Goal: Information Seeking & Learning: Learn about a topic

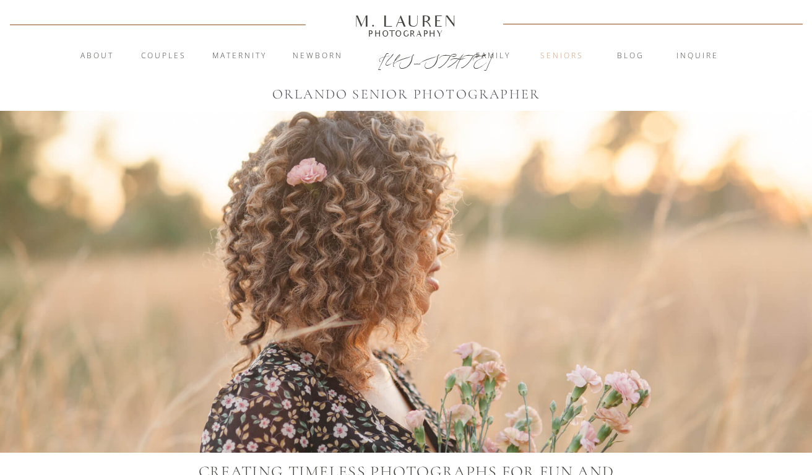
click at [566, 56] on nav "Seniors" at bounding box center [561, 56] width 67 height 12
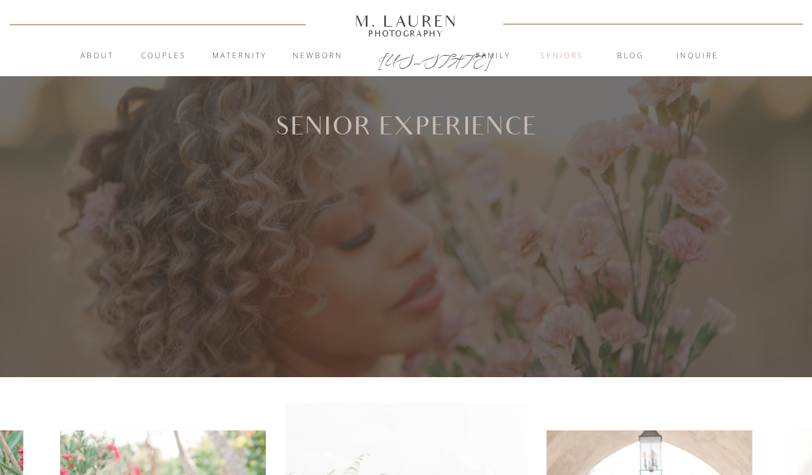
click at [566, 56] on nav "Seniors" at bounding box center [561, 56] width 67 height 12
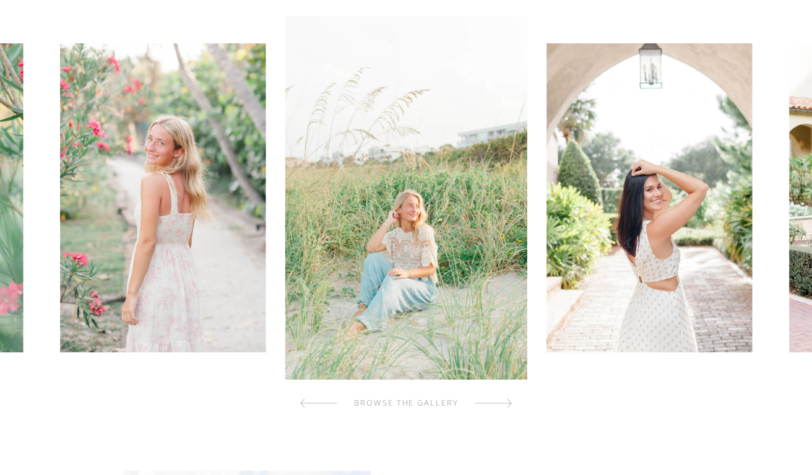
scroll to position [398, 0]
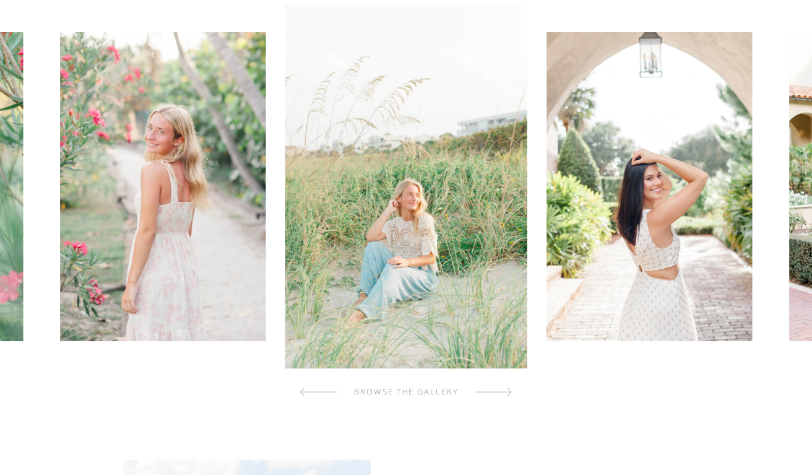
click at [424, 233] on img at bounding box center [406, 186] width 242 height 363
click at [435, 228] on img at bounding box center [406, 186] width 242 height 363
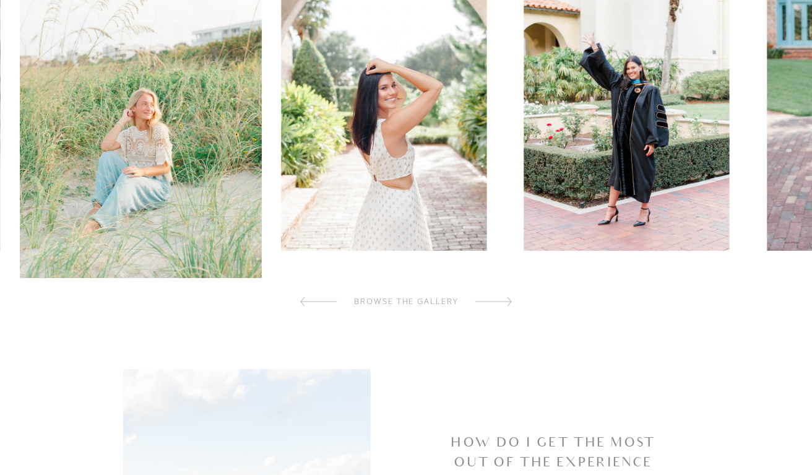
click at [226, 257] on img at bounding box center [141, 96] width 242 height 363
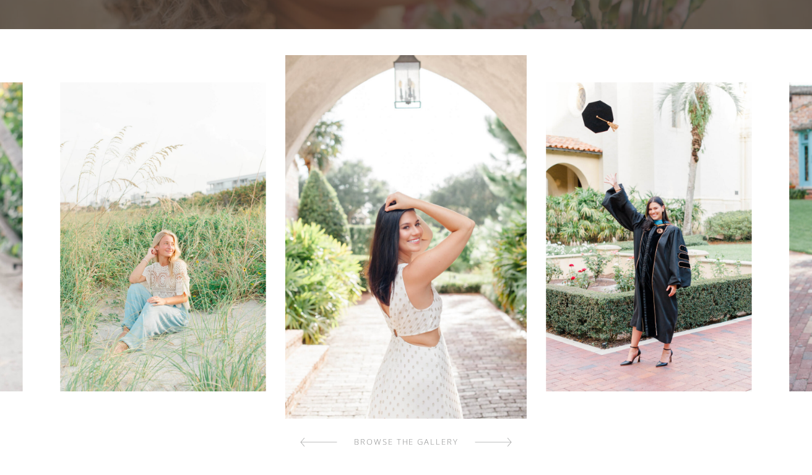
scroll to position [326, 0]
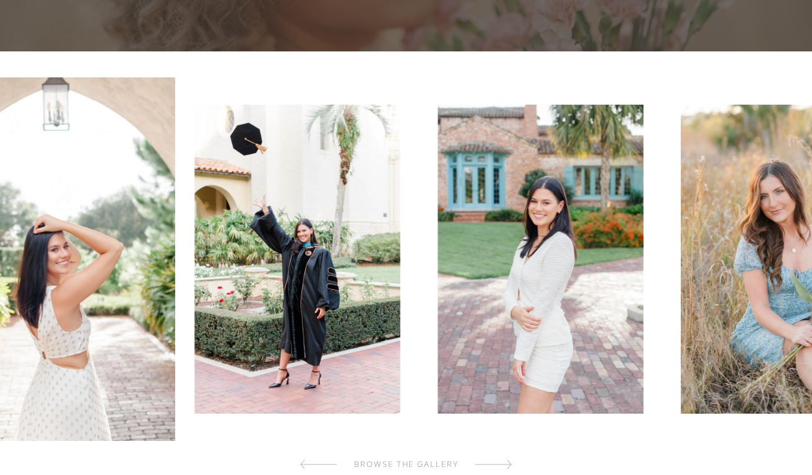
click at [280, 286] on img at bounding box center [297, 259] width 205 height 309
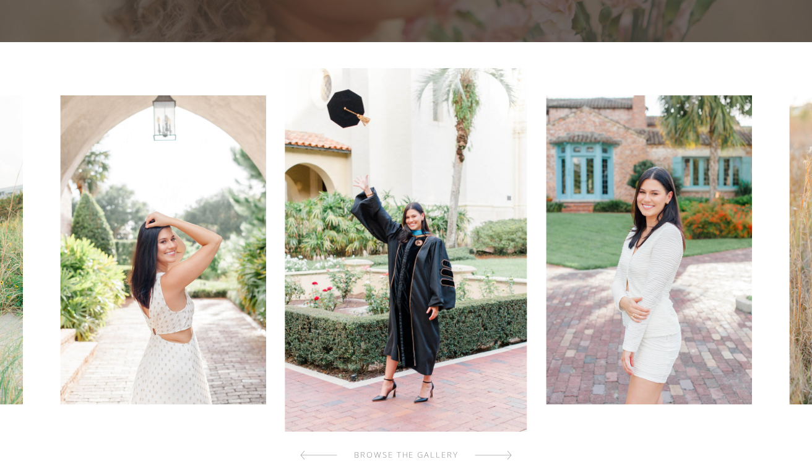
scroll to position [337, 0]
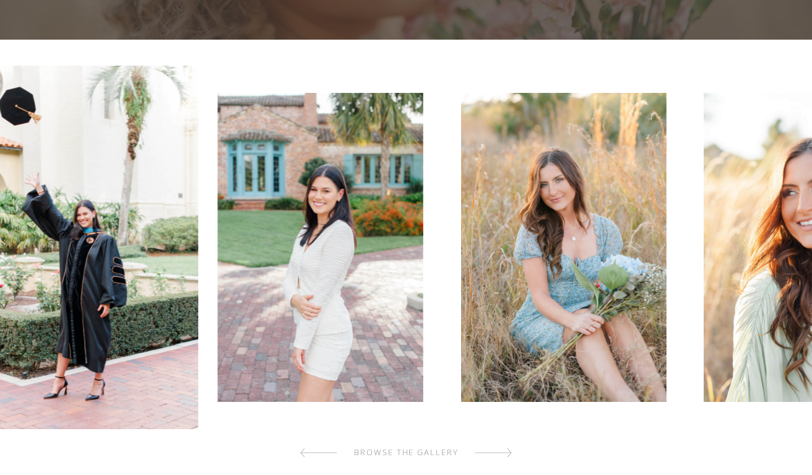
click at [161, 265] on img at bounding box center [78, 247] width 242 height 363
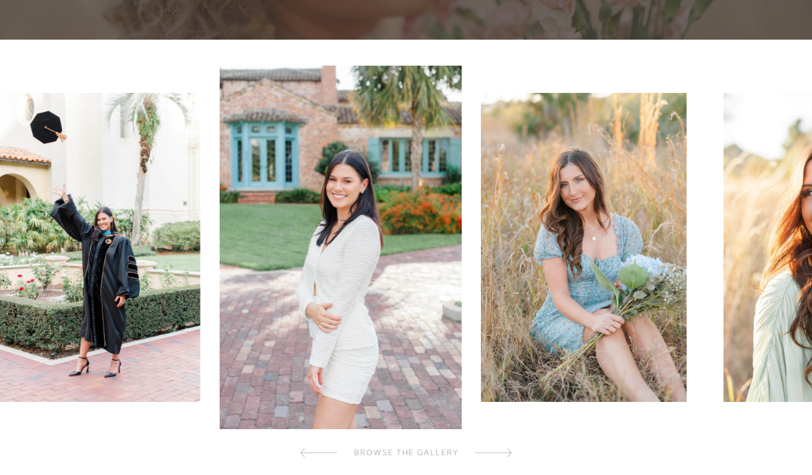
scroll to position [339, 0]
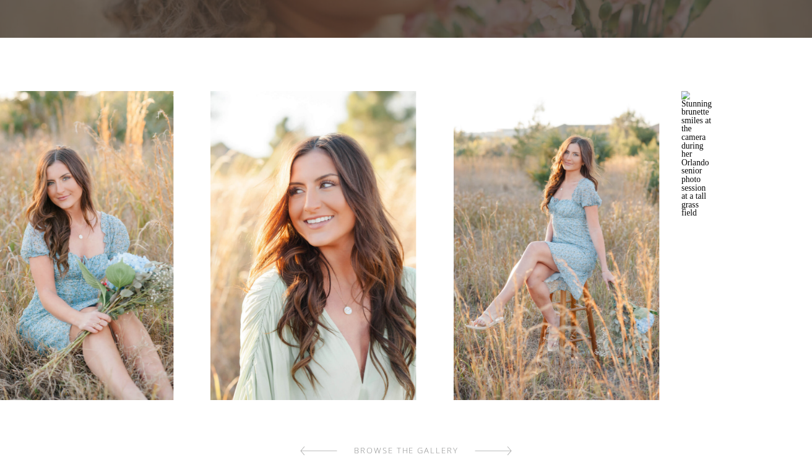
click at [0, 251] on img at bounding box center [70, 245] width 205 height 309
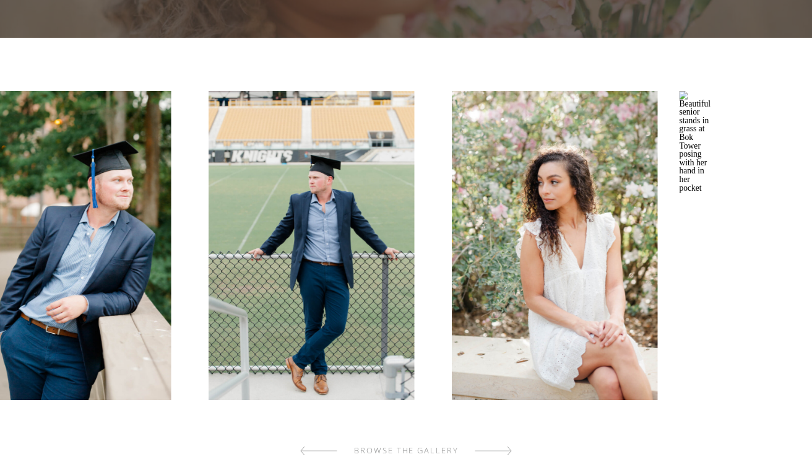
click at [0, 182] on img at bounding box center [68, 245] width 205 height 309
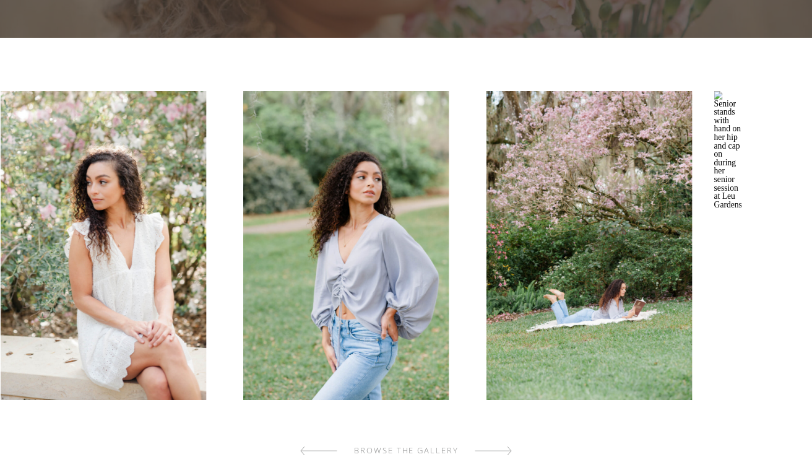
click at [74, 248] on img at bounding box center [103, 245] width 205 height 309
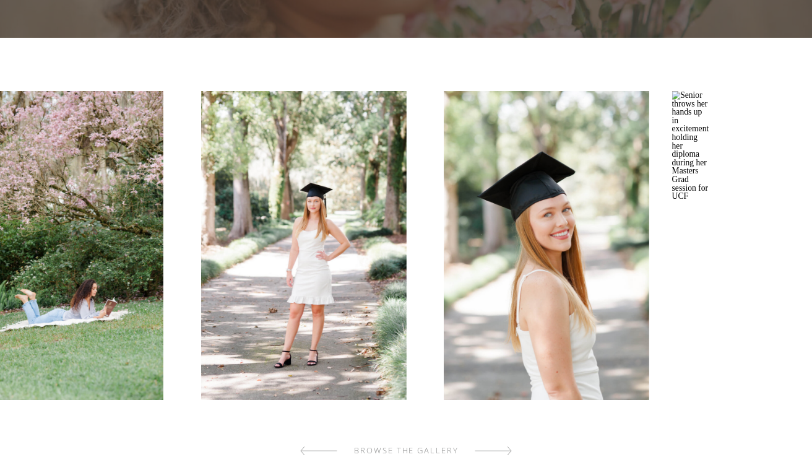
click at [2, 230] on img at bounding box center [60, 245] width 205 height 309
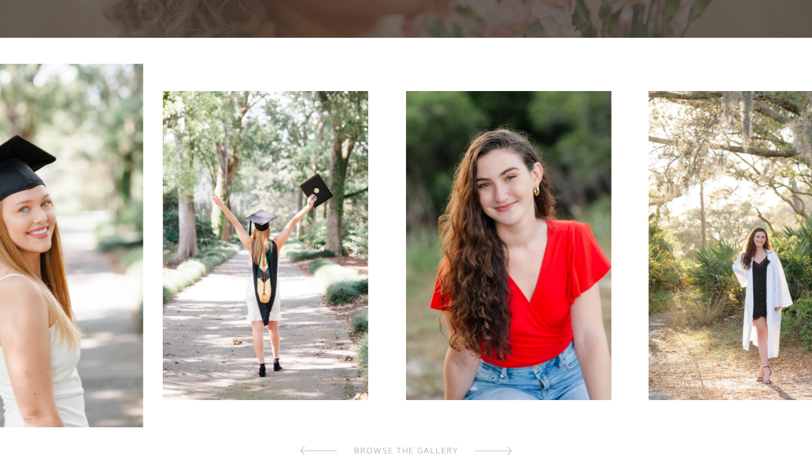
click at [300, 246] on img at bounding box center [265, 245] width 205 height 309
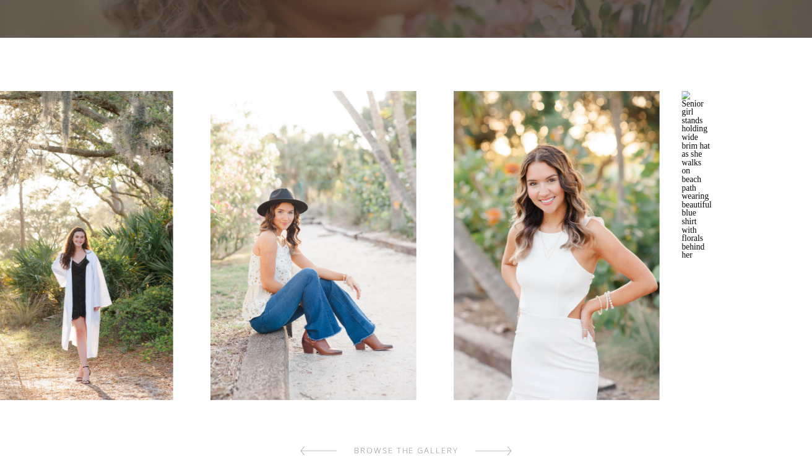
click at [130, 200] on img at bounding box center [70, 245] width 205 height 309
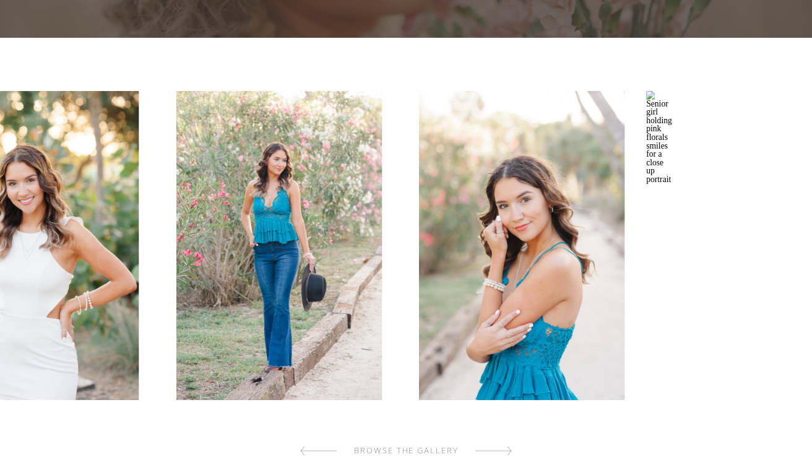
click at [5, 197] on img at bounding box center [35, 245] width 205 height 309
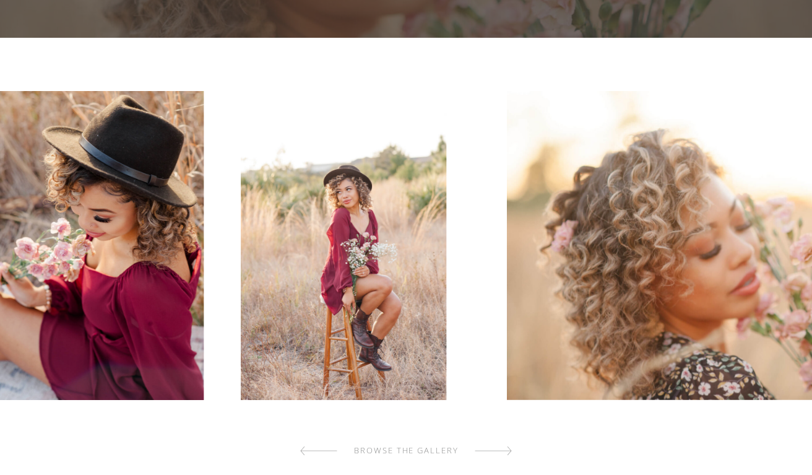
click at [23, 179] on img at bounding box center [100, 245] width 205 height 309
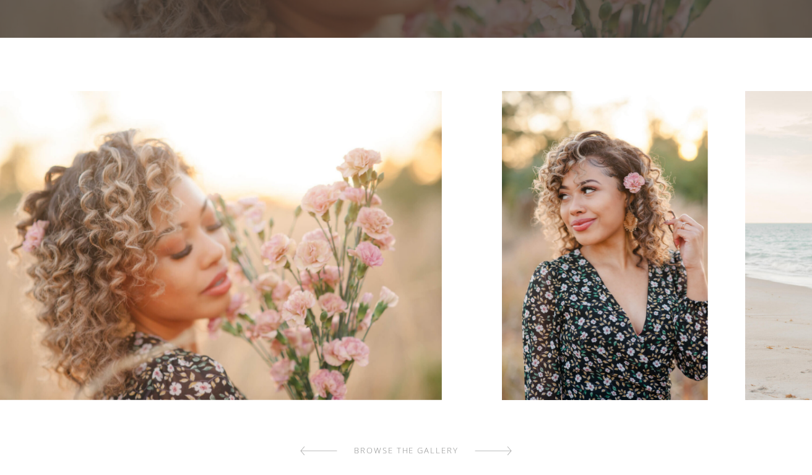
click at [0, 187] on img at bounding box center [210, 245] width 464 height 309
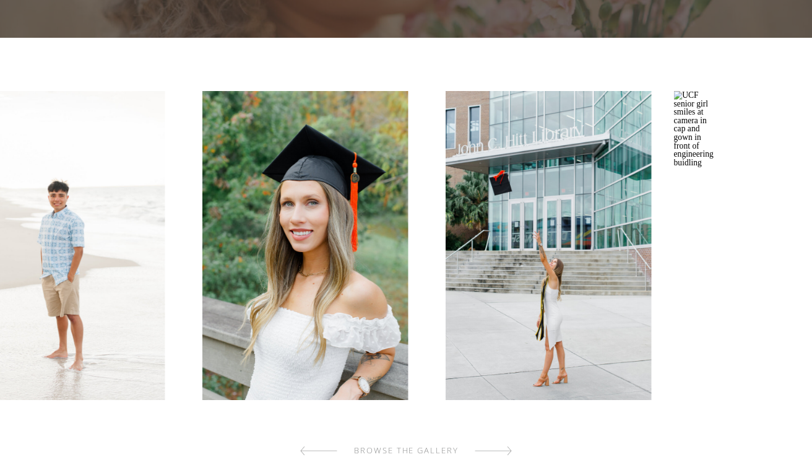
click at [43, 132] on img at bounding box center [62, 245] width 205 height 309
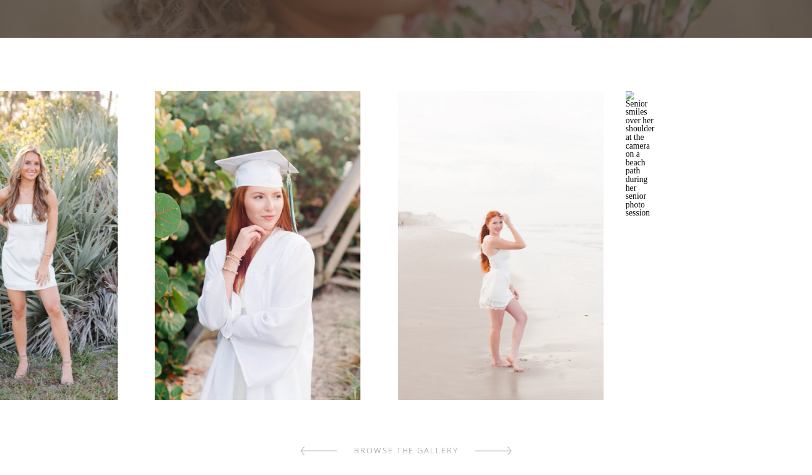
click at [0, 209] on img at bounding box center [14, 245] width 205 height 309
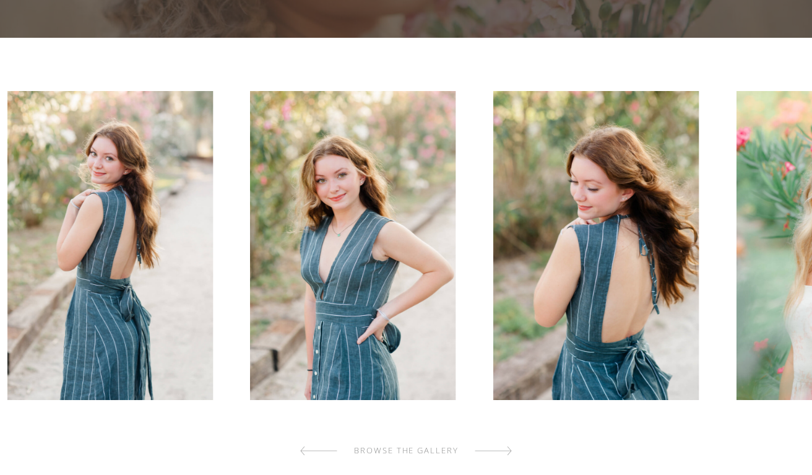
click at [59, 183] on img at bounding box center [109, 245] width 205 height 309
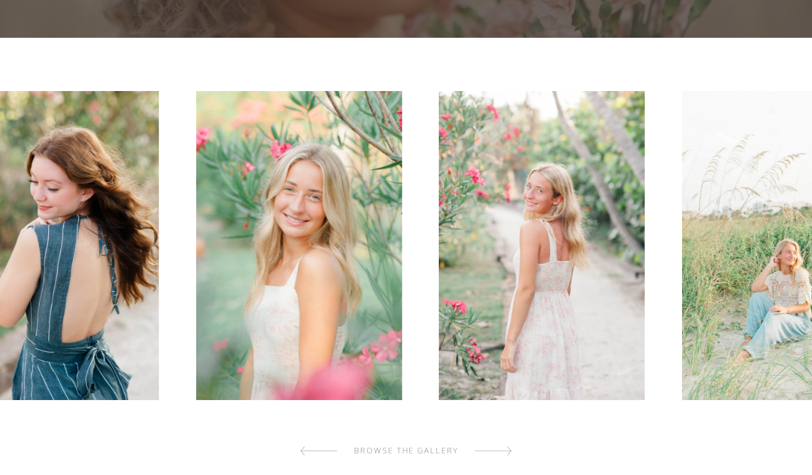
click at [0, 97] on img at bounding box center [55, 245] width 205 height 309
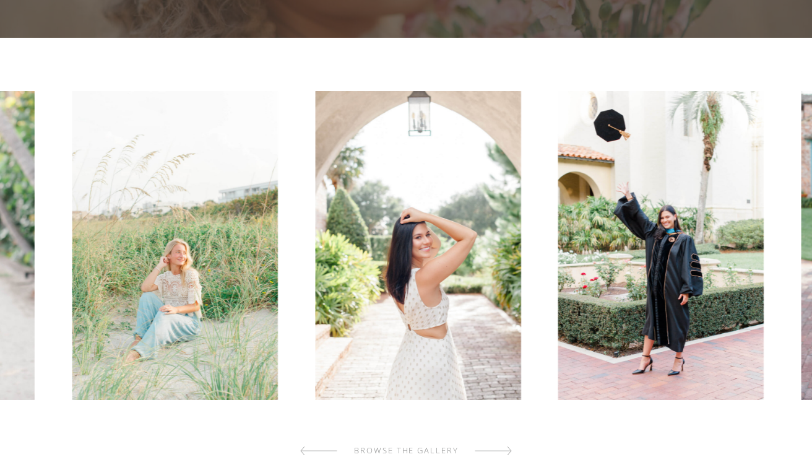
click at [0, 64] on div at bounding box center [406, 245] width 818 height 363
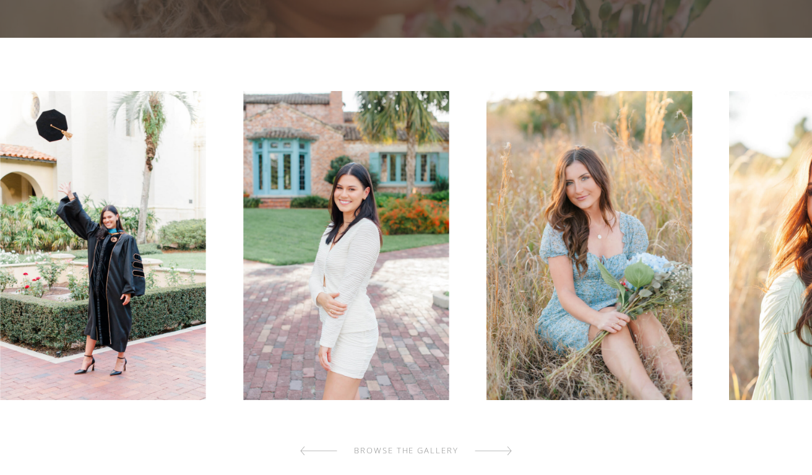
click at [153, 187] on img at bounding box center [103, 245] width 205 height 309
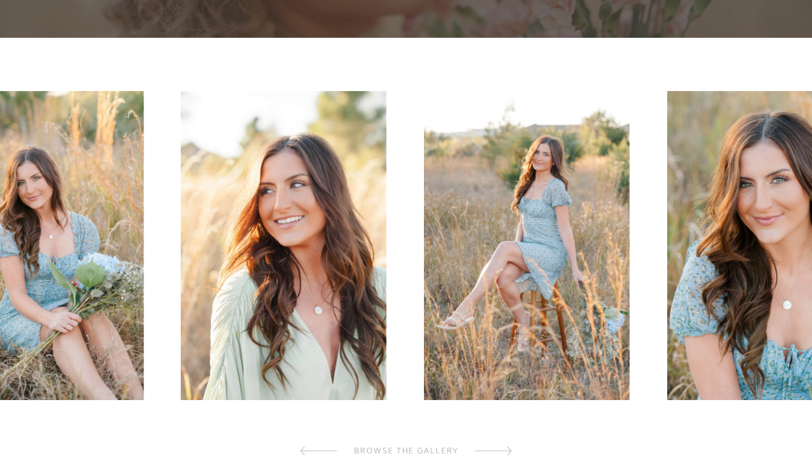
click at [54, 152] on img at bounding box center [40, 245] width 205 height 309
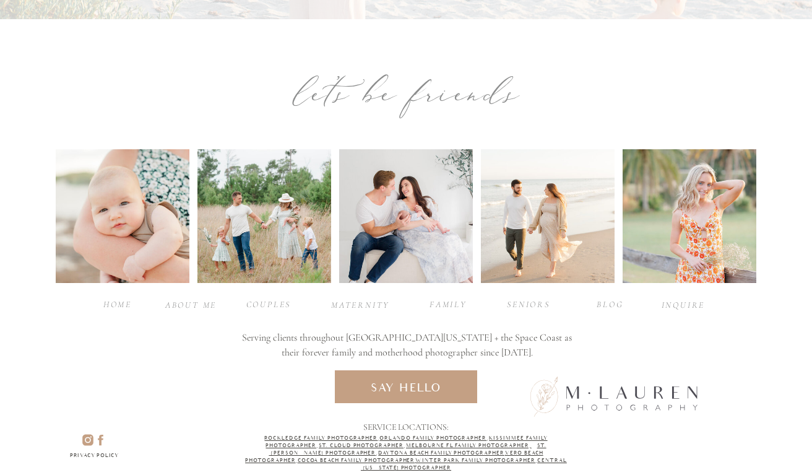
scroll to position [5357, 0]
click at [676, 240] on div at bounding box center [690, 216] width 134 height 134
click at [681, 239] on div at bounding box center [690, 216] width 134 height 134
click at [681, 241] on div at bounding box center [690, 216] width 134 height 134
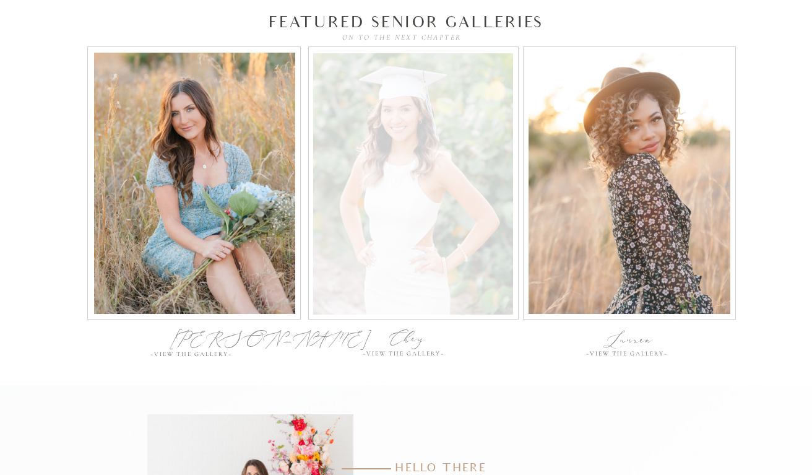
scroll to position [4372, 0]
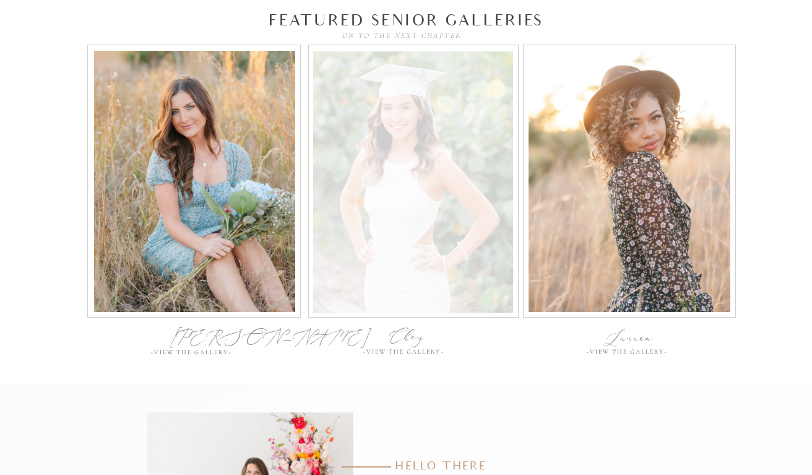
click at [400, 242] on div at bounding box center [413, 181] width 200 height 261
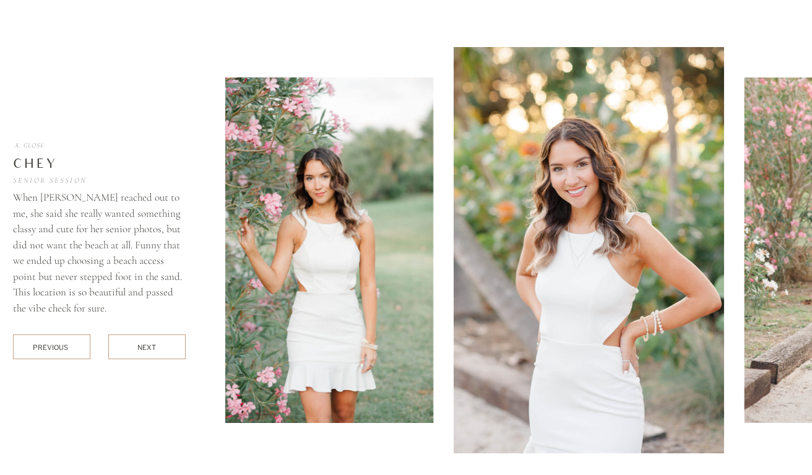
scroll to position [4755, 0]
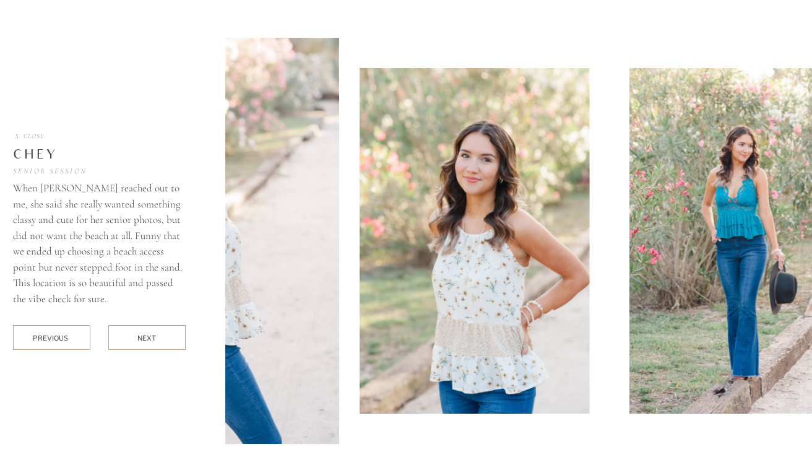
click at [342, 233] on div at bounding box center [588, 241] width 727 height 406
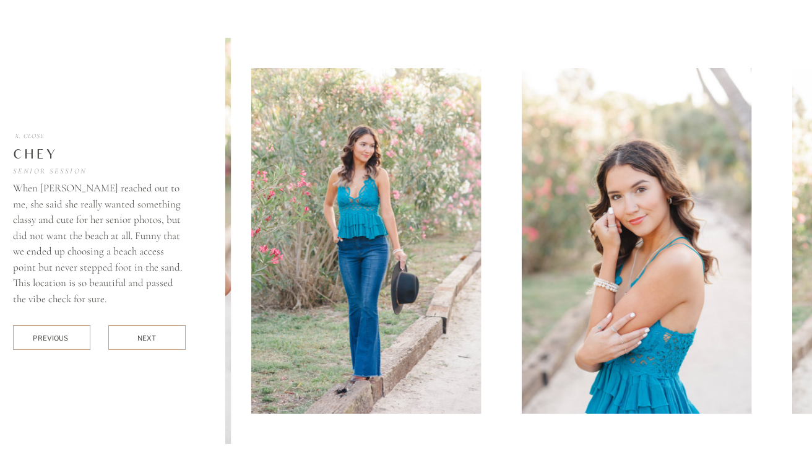
click at [225, 199] on img at bounding box center [96, 241] width 270 height 406
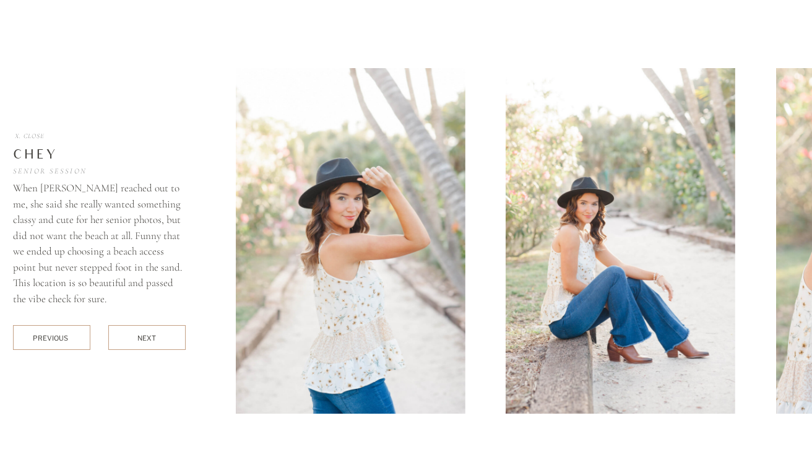
click at [127, 184] on div "Chey Senior Session When [PERSON_NAME] reached out to me, she said she really w…" at bounding box center [406, 248] width 743 height 496
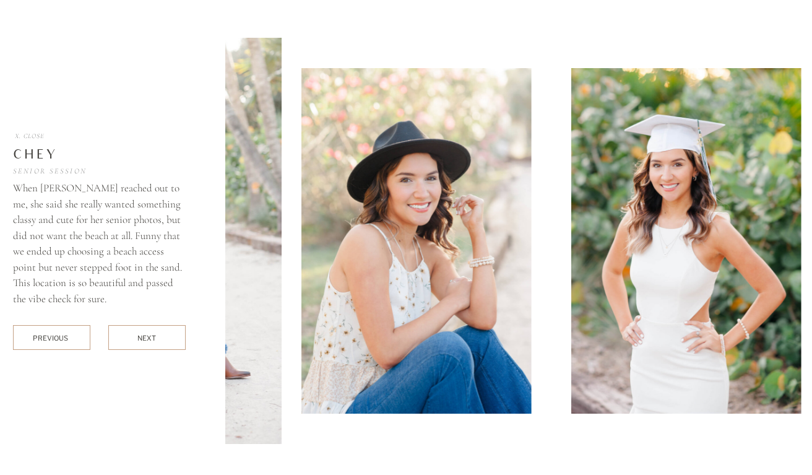
click at [152, 180] on div "Chey Senior Session When [PERSON_NAME] reached out to me, she said she really w…" at bounding box center [406, 248] width 743 height 496
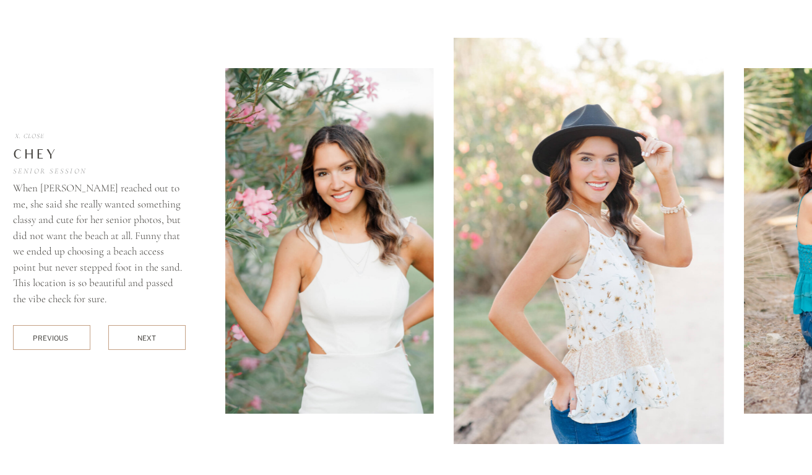
scroll to position [4756, 0]
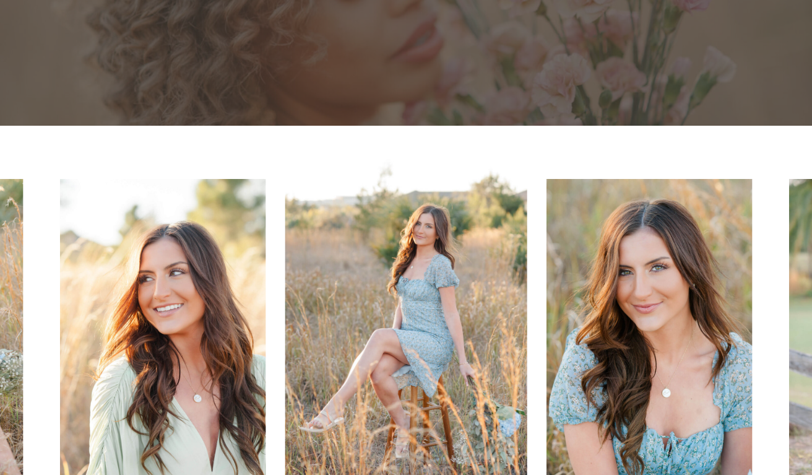
scroll to position [250, 0]
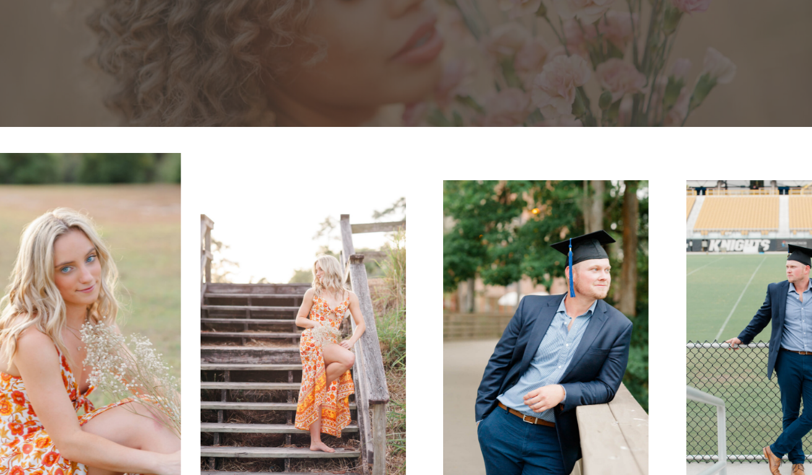
click at [200, 191] on img at bounding box center [302, 334] width 205 height 309
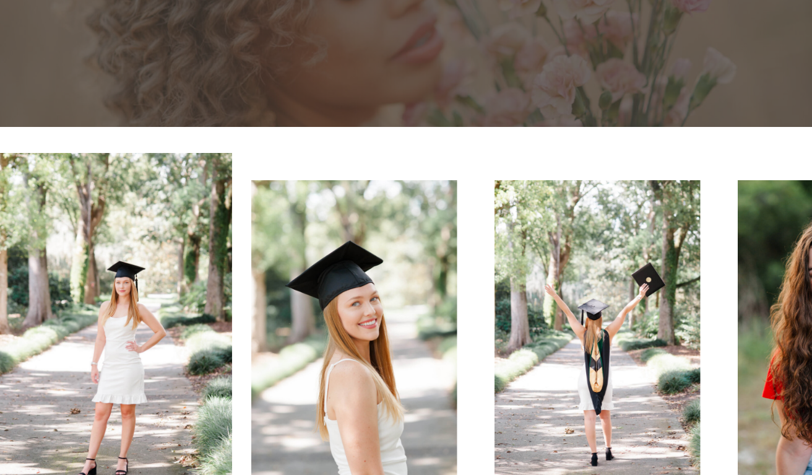
click at [132, 160] on div at bounding box center [406, 334] width 818 height 363
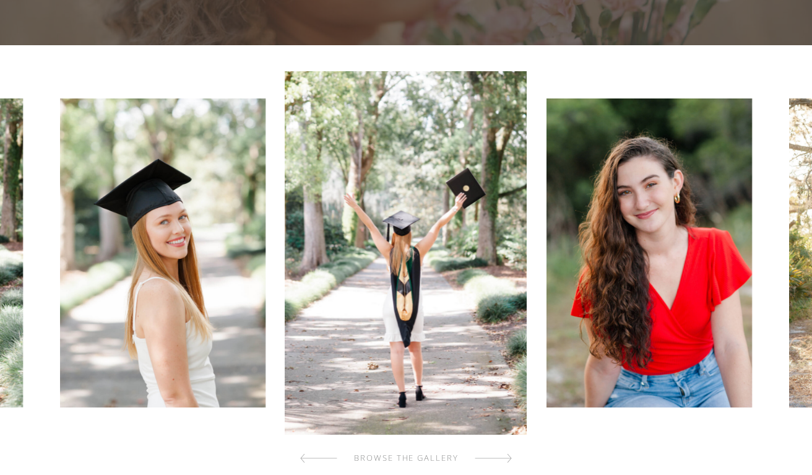
scroll to position [350, 0]
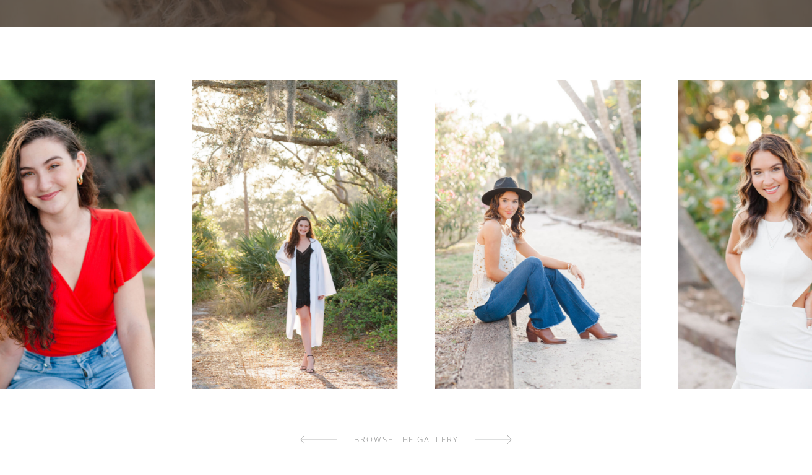
click at [0, 165] on img at bounding box center [51, 234] width 205 height 309
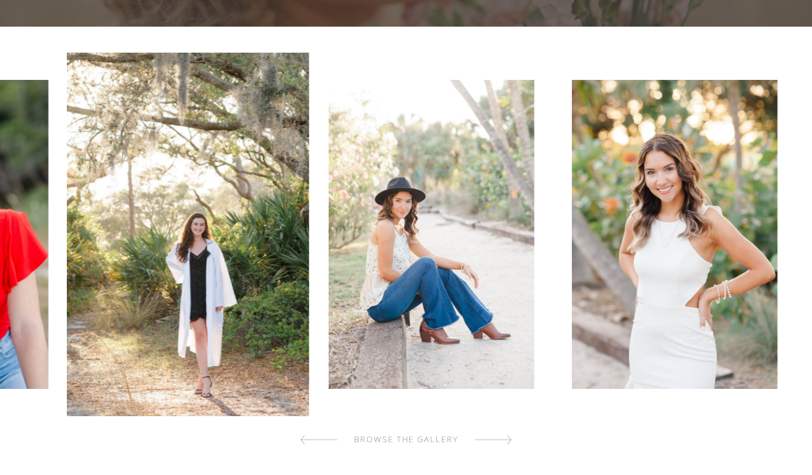
click at [329, 96] on img at bounding box center [431, 234] width 205 height 309
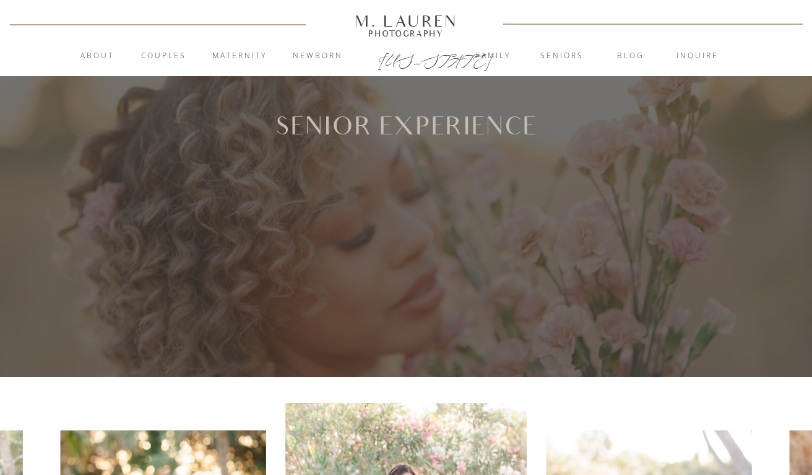
scroll to position [0, 0]
click at [168, 51] on nav "Couples" at bounding box center [163, 56] width 67 height 12
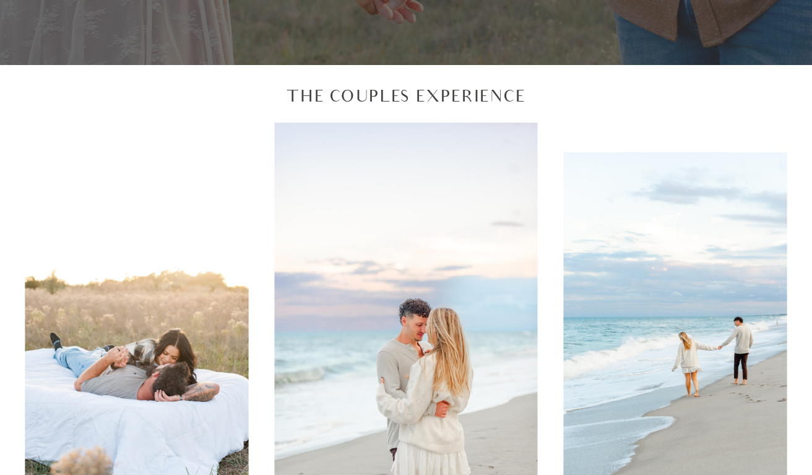
scroll to position [387, 0]
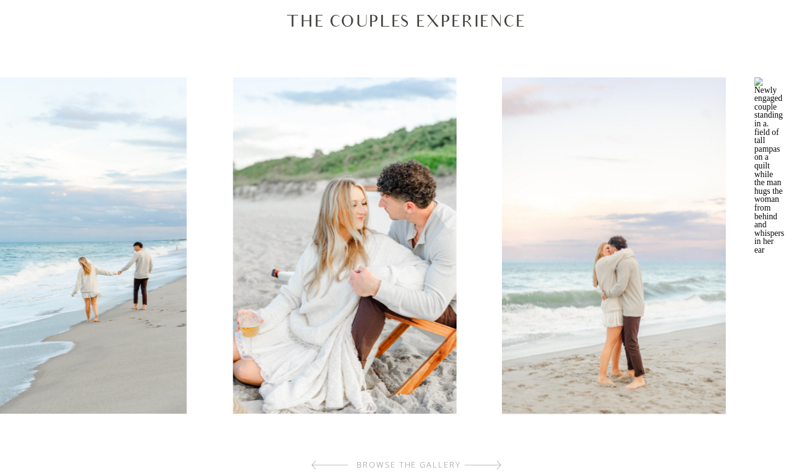
click at [82, 234] on img at bounding box center [74, 245] width 223 height 336
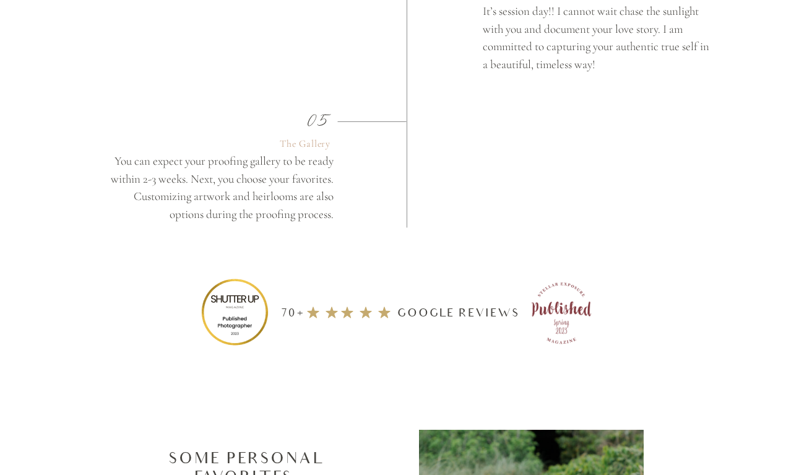
scroll to position [2586, 0]
